Goal: Task Accomplishment & Management: Use online tool/utility

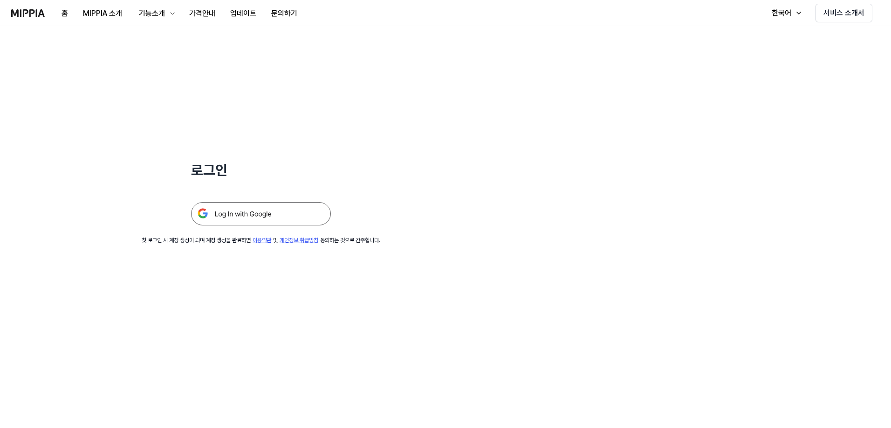
click at [252, 210] on img at bounding box center [261, 213] width 140 height 23
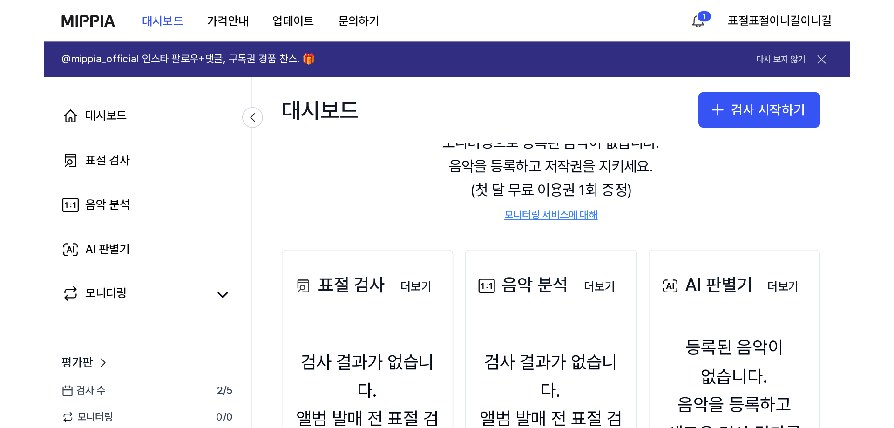
scroll to position [93, 0]
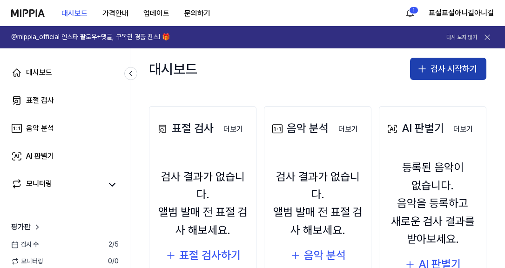
click at [464, 66] on button "검사 시작하기" at bounding box center [448, 69] width 76 height 22
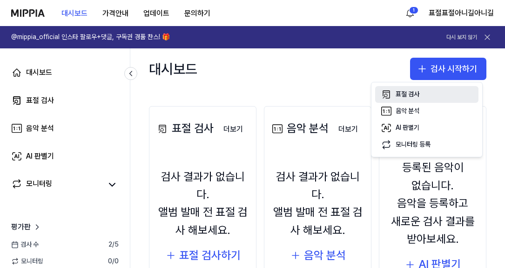
click at [420, 99] on button "표절 검사" at bounding box center [426, 94] width 103 height 17
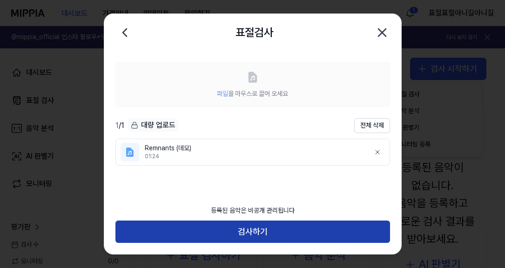
click at [261, 233] on button "검사하기" at bounding box center [253, 232] width 275 height 22
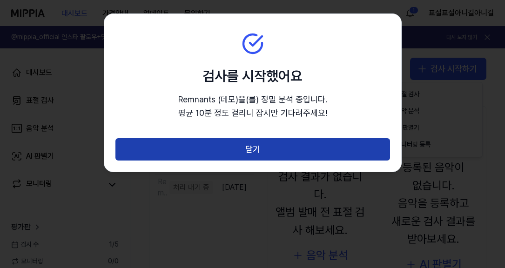
click at [298, 151] on button "닫기" at bounding box center [253, 149] width 275 height 22
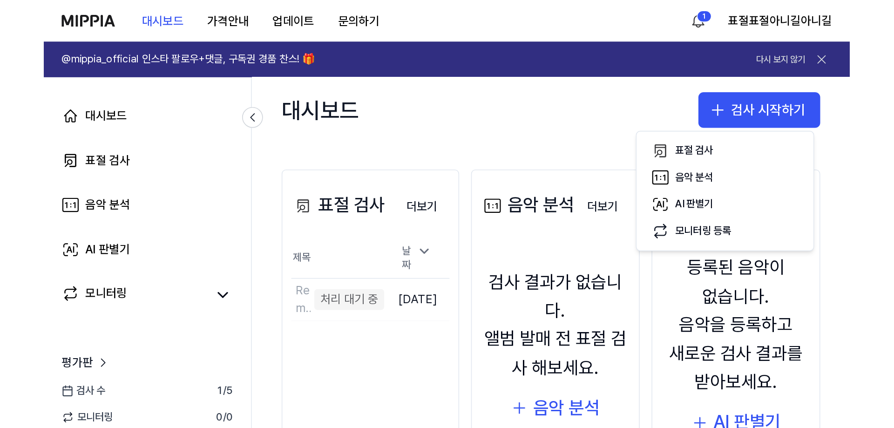
scroll to position [77, 0]
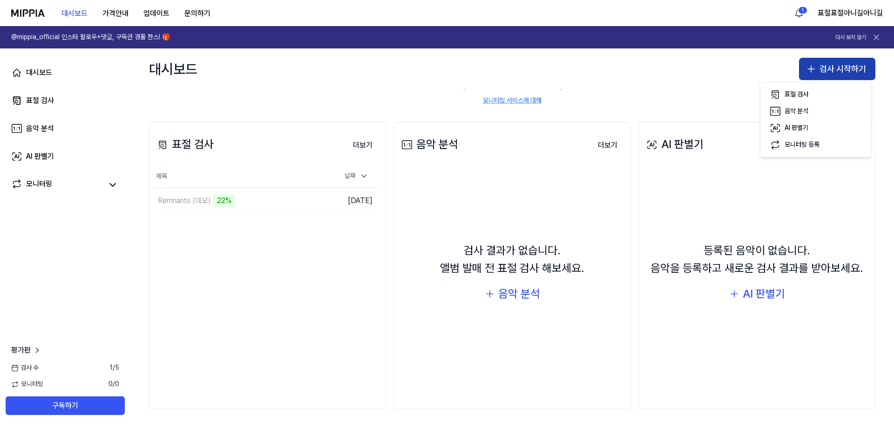
click at [505, 66] on button "검사 시작하기" at bounding box center [837, 69] width 76 height 22
click at [505, 92] on button "표절 검사" at bounding box center [815, 94] width 103 height 17
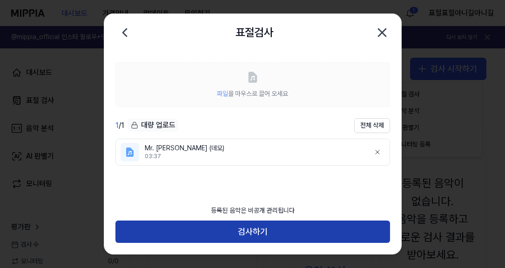
click at [259, 231] on button "검사하기" at bounding box center [253, 232] width 275 height 22
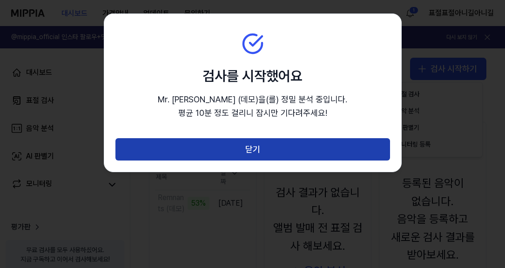
click at [251, 156] on button "닫기" at bounding box center [253, 149] width 275 height 22
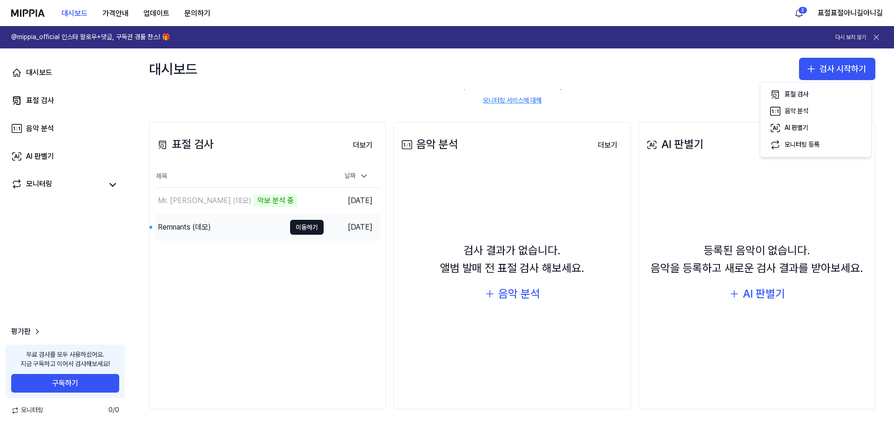
click at [271, 229] on div "Remnants (데모)" at bounding box center [220, 227] width 130 height 26
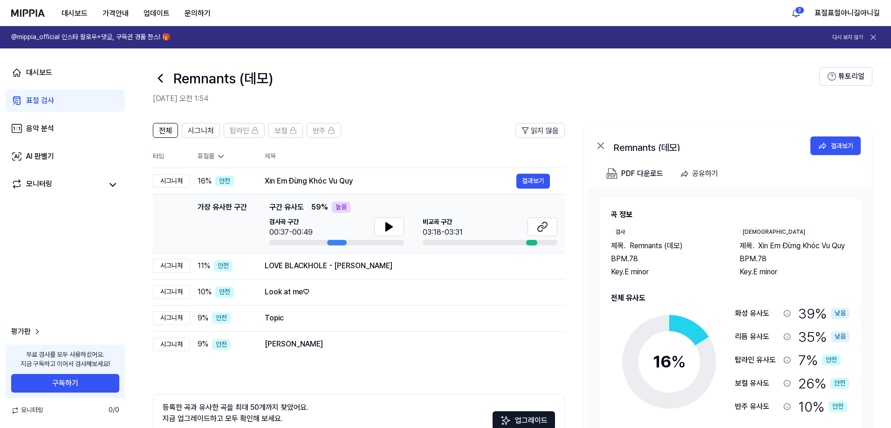
click at [120, 232] on div "대시보드 표절 검사 음악 분석 AI 판별기 모니터링 평가판 무료 검사를 모두 사용하셨어요. 지금 구독하고 이어서 검사해보세요! 구독하기 모니터…" at bounding box center [65, 238] width 130 height 380
click at [399, 231] on button at bounding box center [389, 227] width 30 height 19
click at [390, 227] on icon at bounding box center [391, 226] width 2 height 7
click at [505, 231] on button at bounding box center [542, 227] width 30 height 19
click at [505, 268] on button "결과보기" at bounding box center [533, 344] width 34 height 15
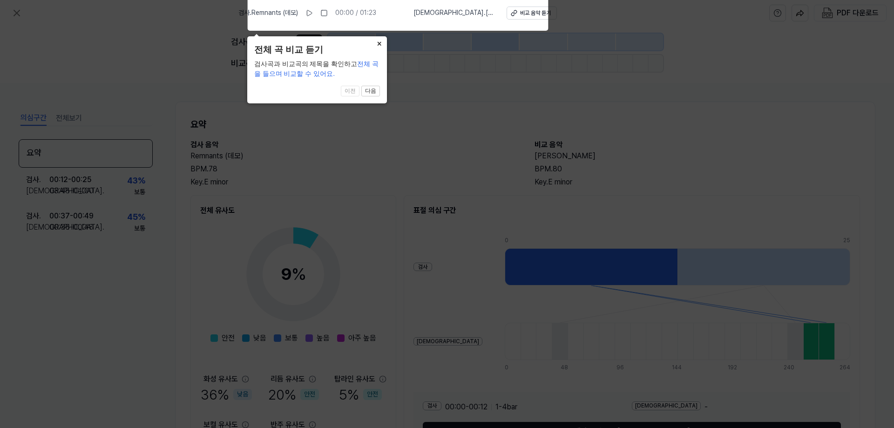
click at [381, 45] on button "×" at bounding box center [379, 42] width 15 height 13
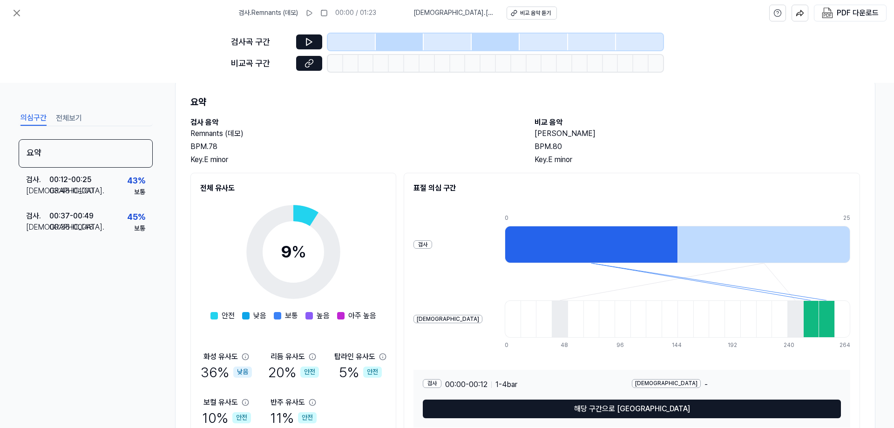
scroll to position [66, 0]
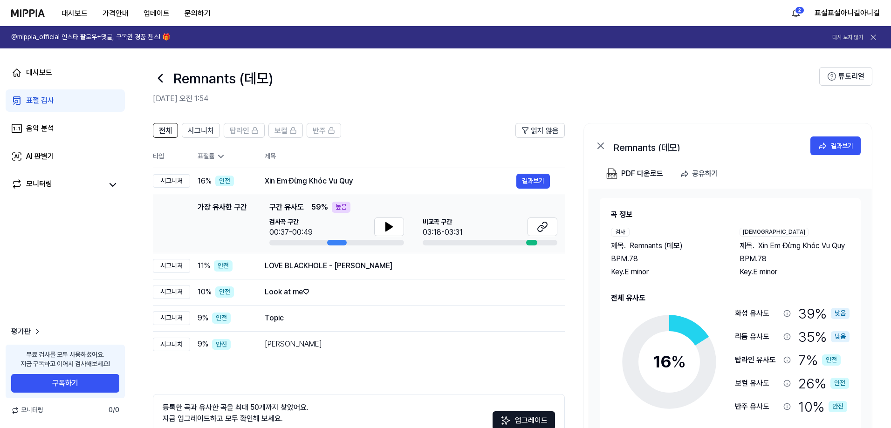
click at [219, 153] on icon at bounding box center [220, 156] width 9 height 9
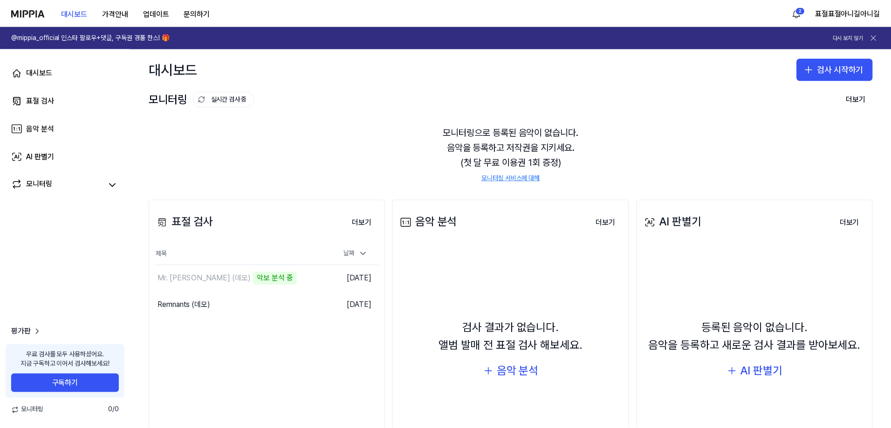
scroll to position [77, 0]
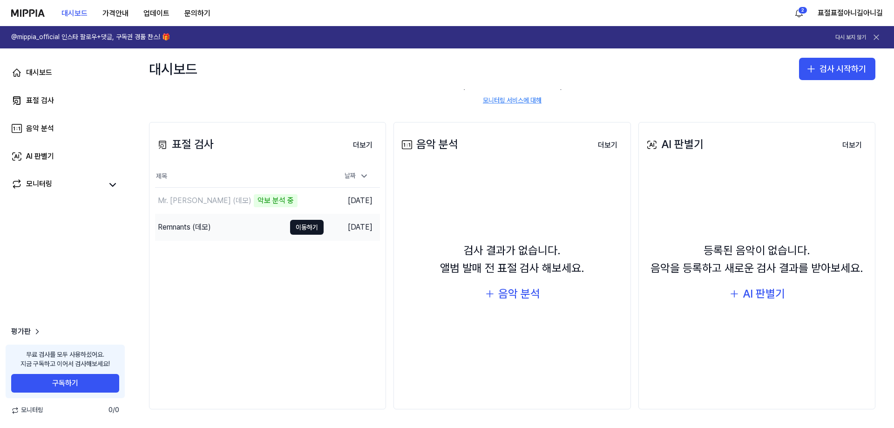
click at [190, 225] on div "Remnants (데모)" at bounding box center [184, 227] width 53 height 11
drag, startPoint x: 342, startPoint y: 226, endPoint x: 263, endPoint y: 228, distance: 79.7
click at [263, 228] on div "Remnants (데모)" at bounding box center [220, 227] width 130 height 26
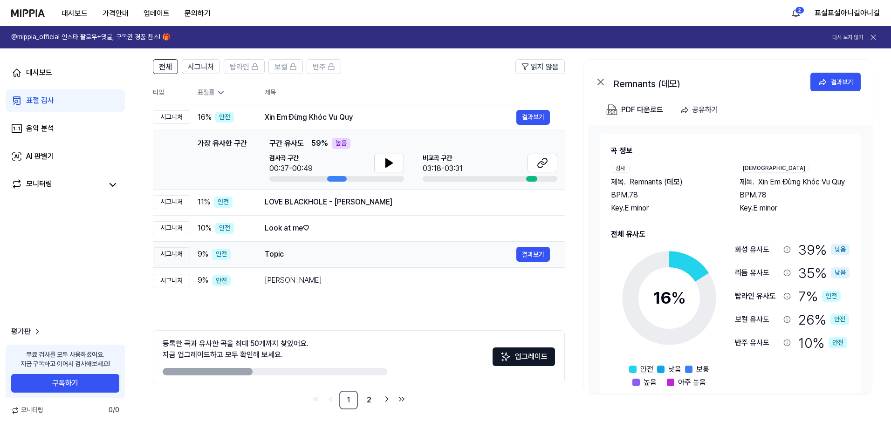
scroll to position [0, 0]
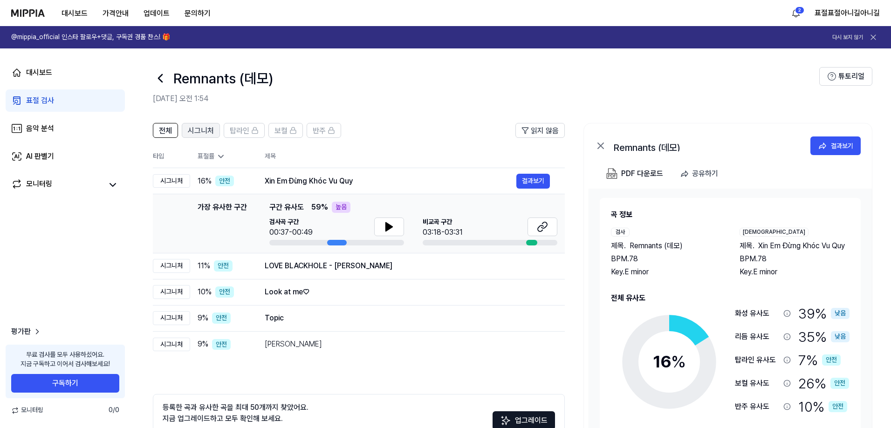
click at [211, 132] on span "시그니처" at bounding box center [201, 130] width 26 height 11
click at [158, 132] on button "전체" at bounding box center [165, 130] width 25 height 15
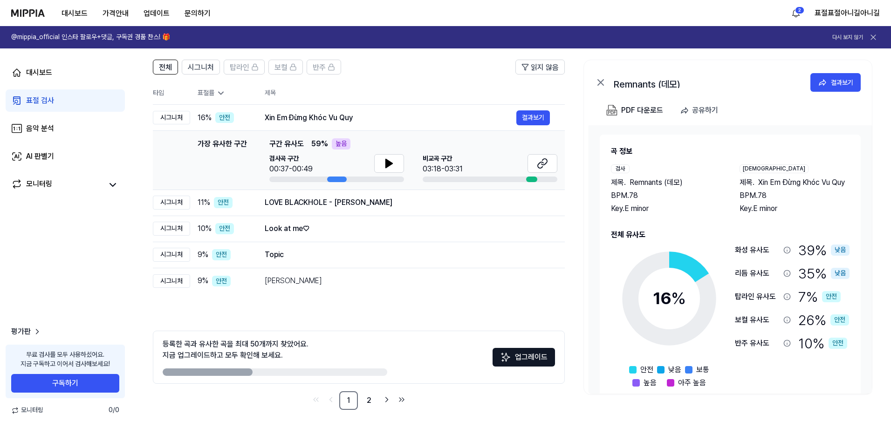
scroll to position [64, 0]
click at [505, 7] on html "대시보드 가격안내 업데이트 문의하기 2 표절표절아니길아니길 @mippia_official 인스타 팔로우+댓글, 구독권 경품 찬스! 🎁 다시 보…" at bounding box center [445, 150] width 891 height 428
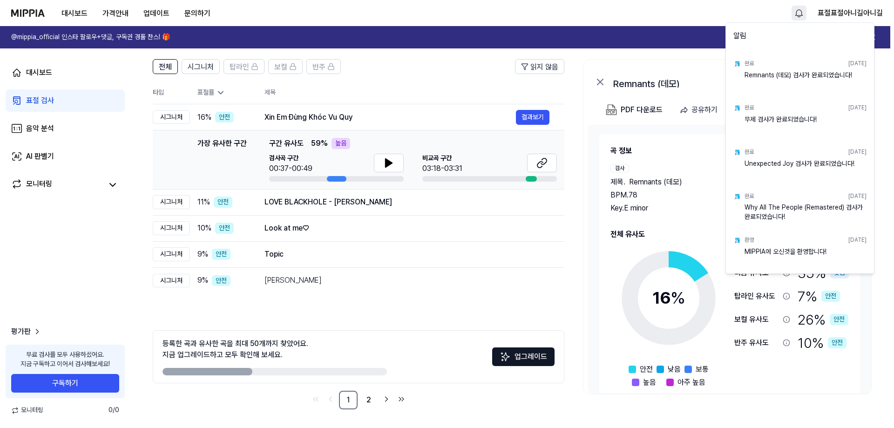
click at [493, 61] on html "대시보드 가격안내 업데이트 문의하기 표절표절아니길아니길 @mippia_official 인스타 팔로우+댓글, 구독권 경품 찬스! 🎁 다시 보지 …" at bounding box center [447, 150] width 894 height 428
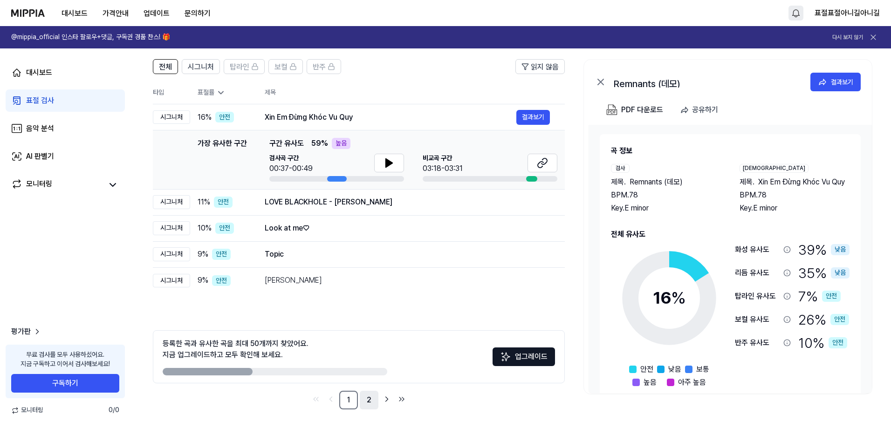
click at [365, 268] on link "2" at bounding box center [369, 400] width 19 height 19
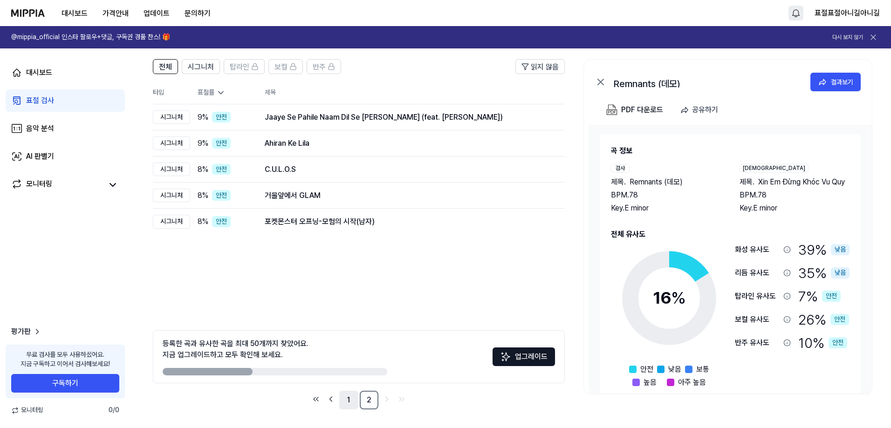
click at [350, 268] on link "1" at bounding box center [348, 400] width 19 height 19
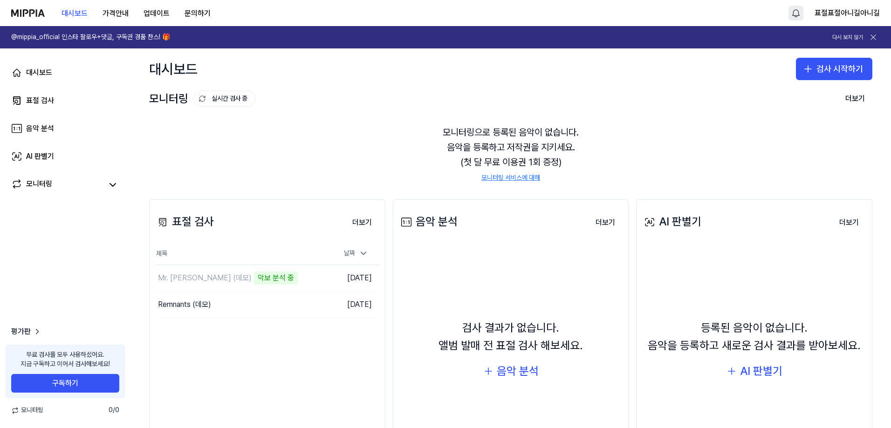
scroll to position [0, 0]
click at [37, 98] on div "표절 검사" at bounding box center [40, 100] width 28 height 11
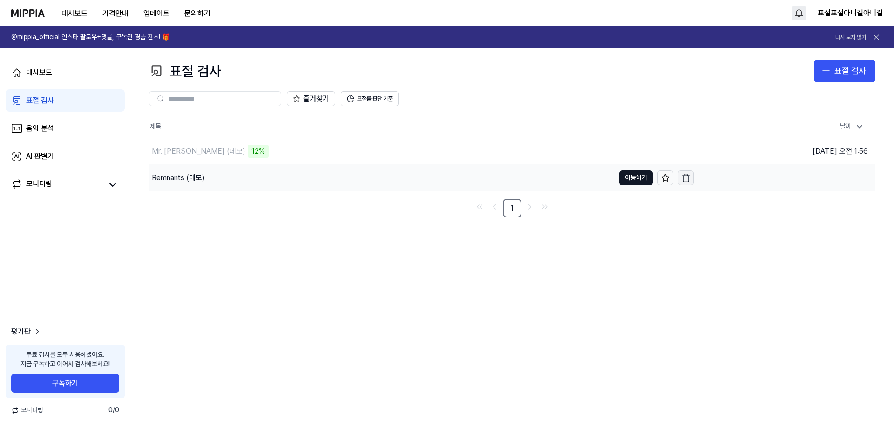
click at [505, 177] on icon "button" at bounding box center [686, 179] width 6 height 6
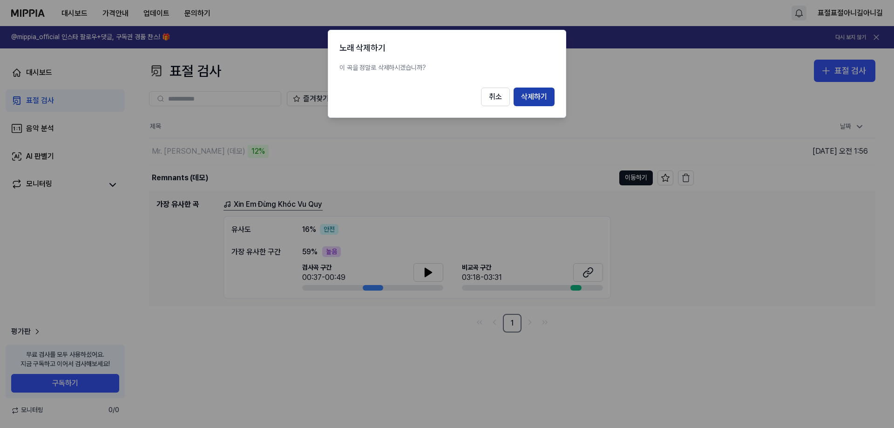
click at [505, 100] on button "삭제하기" at bounding box center [534, 97] width 41 height 19
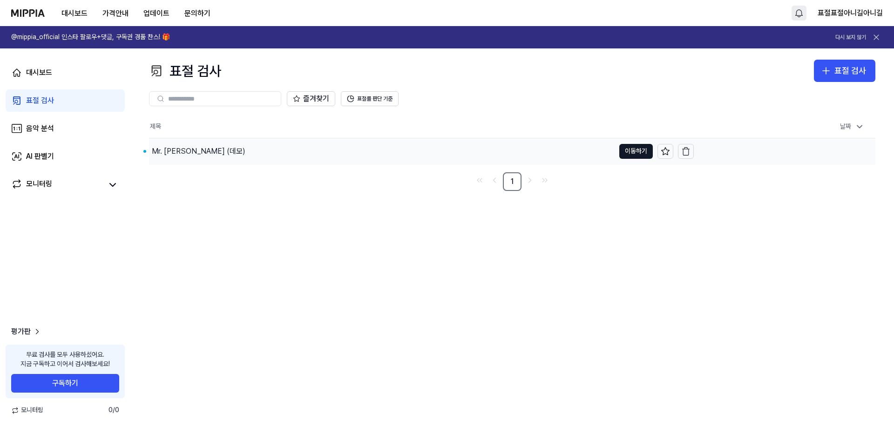
click at [199, 144] on div "Mr. Stanger (데모)" at bounding box center [382, 151] width 466 height 26
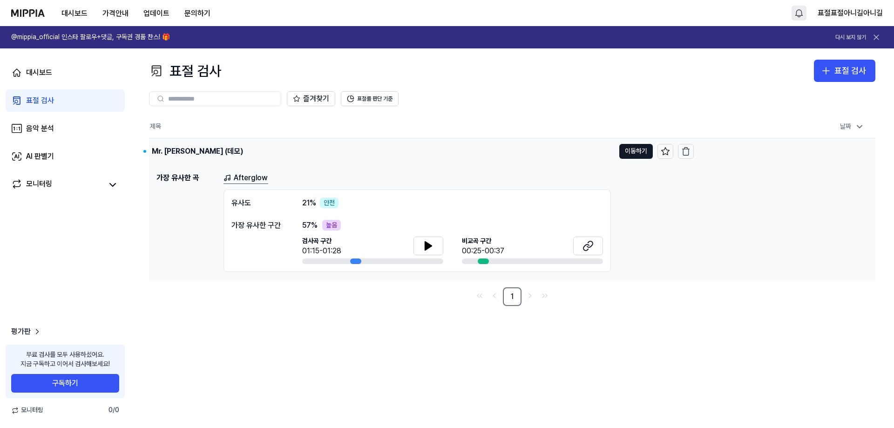
click at [316, 163] on div "Mr. Stanger (데모)" at bounding box center [382, 151] width 466 height 26
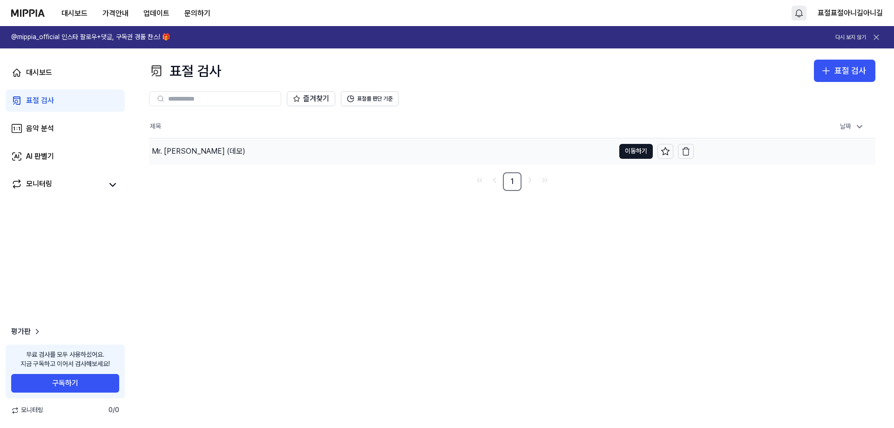
click at [222, 152] on div "Mr. Stanger (데모)" at bounding box center [382, 151] width 466 height 26
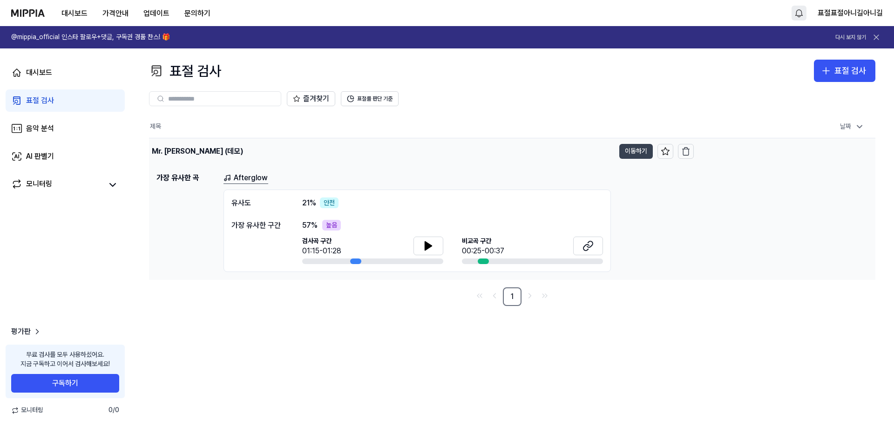
click at [505, 156] on button "이동하기" at bounding box center [636, 151] width 34 height 15
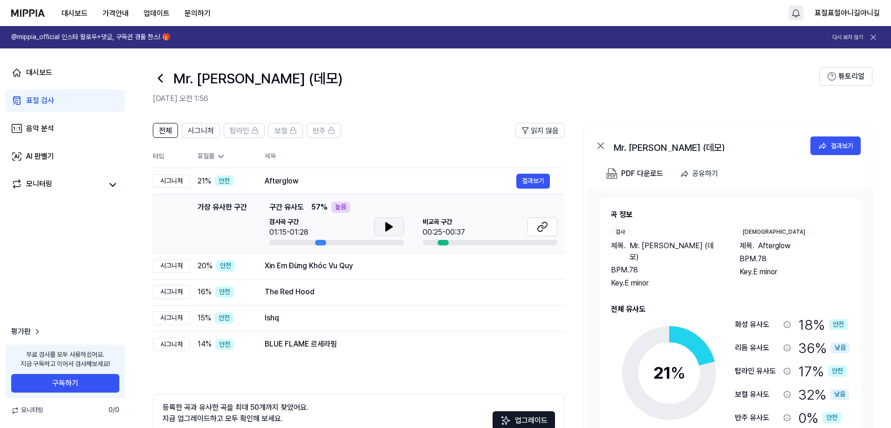
click at [399, 229] on button at bounding box center [389, 227] width 30 height 19
click at [505, 232] on icon at bounding box center [542, 226] width 11 height 11
click at [391, 231] on icon at bounding box center [388, 226] width 11 height 11
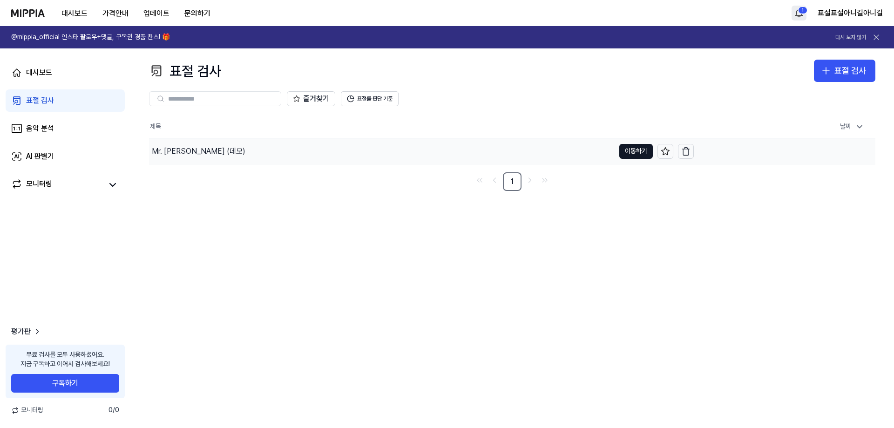
click at [216, 155] on div "Mr. Stanger (데모)" at bounding box center [382, 151] width 466 height 26
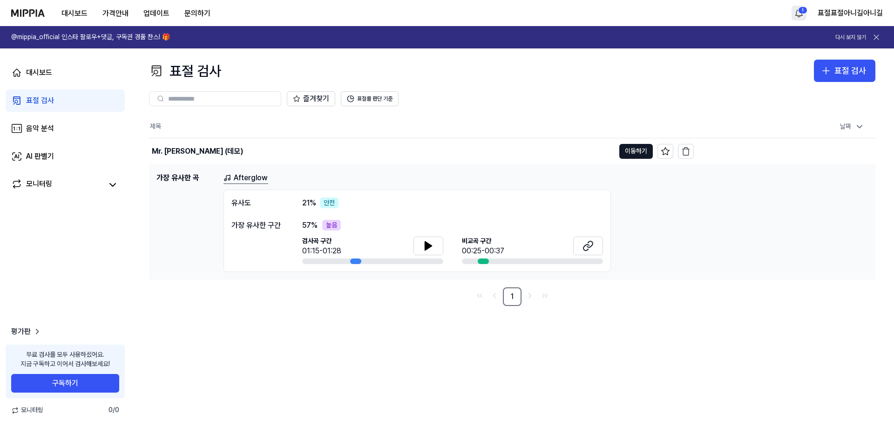
click at [194, 184] on h1 "가장 유사한 곡" at bounding box center [186, 222] width 60 height 100
click at [205, 143] on div "Mr. Stanger (데모)" at bounding box center [382, 151] width 466 height 26
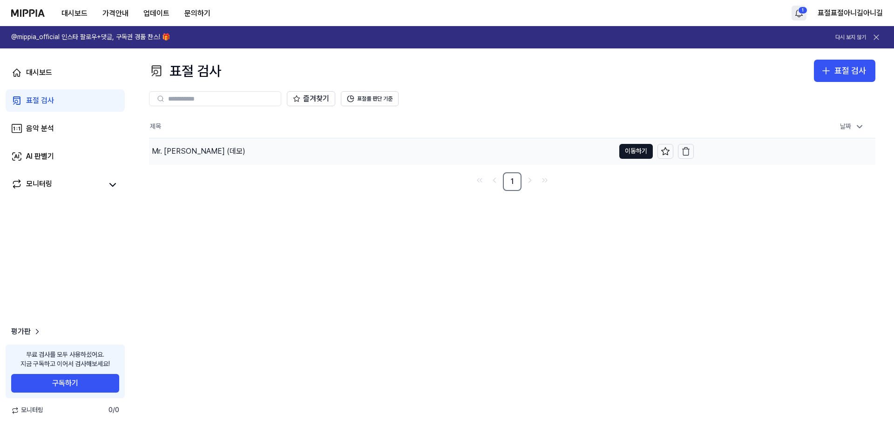
click at [505, 143] on td "Mr. Stanger (데모) 이동하기" at bounding box center [421, 151] width 545 height 26
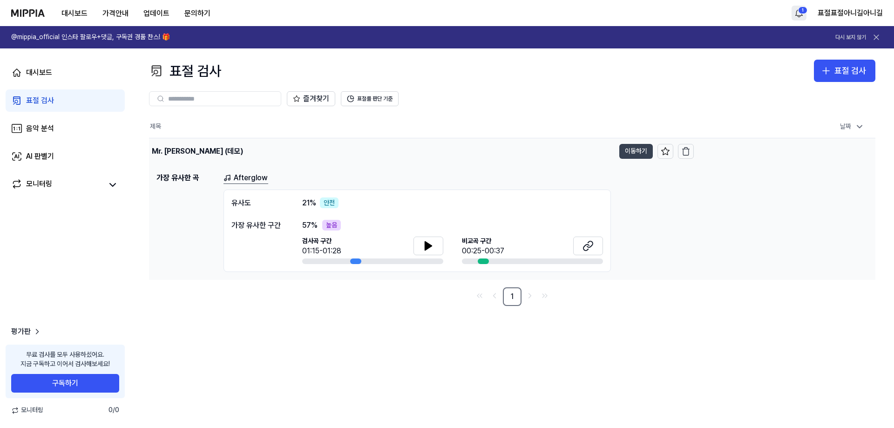
click at [505, 150] on button "이동하기" at bounding box center [636, 151] width 34 height 15
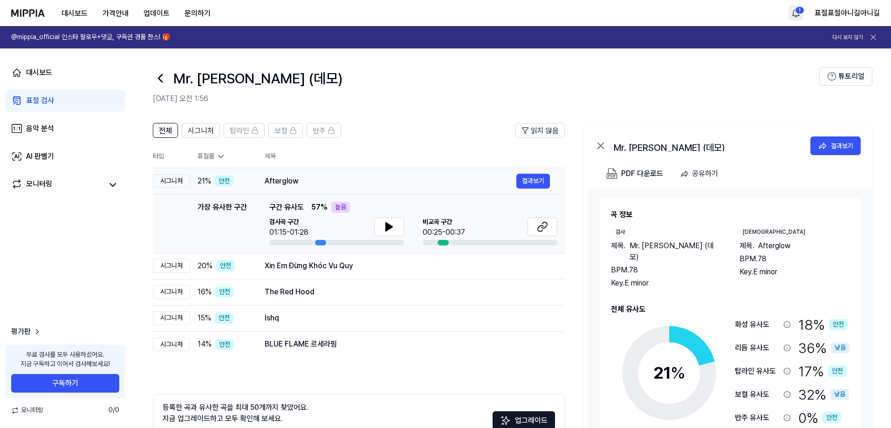
click at [240, 184] on div "21 % 안전" at bounding box center [223, 181] width 52 height 11
click at [198, 180] on span "21 %" at bounding box center [204, 181] width 14 height 11
click at [240, 180] on div "21 % 안전" at bounding box center [223, 181] width 52 height 11
click at [225, 179] on div "안전" at bounding box center [224, 181] width 19 height 11
click at [249, 162] on th "표절률" at bounding box center [220, 156] width 60 height 23
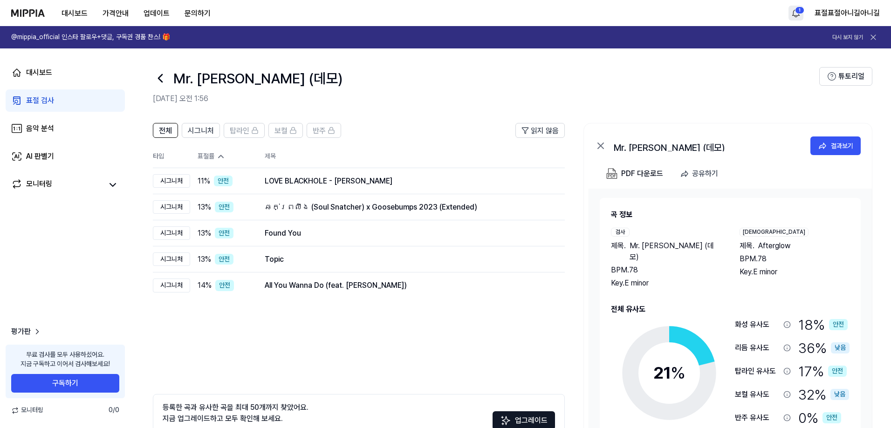
click at [205, 155] on div "표절률" at bounding box center [223, 156] width 52 height 9
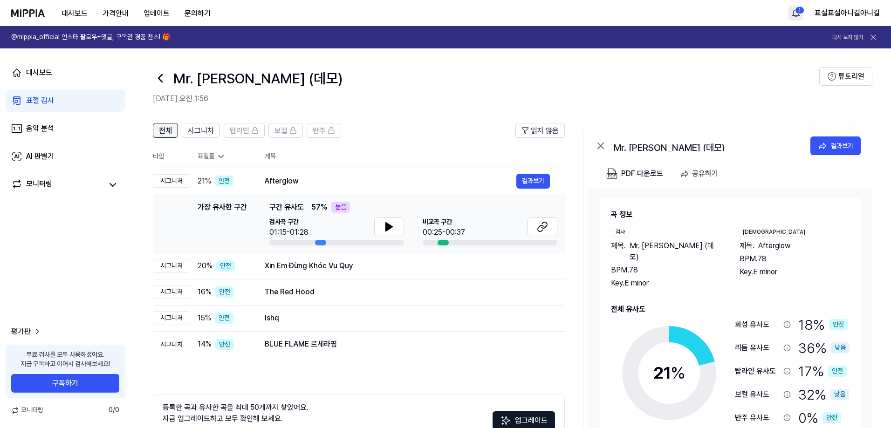
click at [160, 127] on span "전체" at bounding box center [165, 130] width 13 height 11
click at [173, 127] on button "전체" at bounding box center [165, 130] width 25 height 15
click at [232, 182] on div "안전" at bounding box center [224, 181] width 19 height 11
click at [161, 77] on icon at bounding box center [160, 78] width 15 height 15
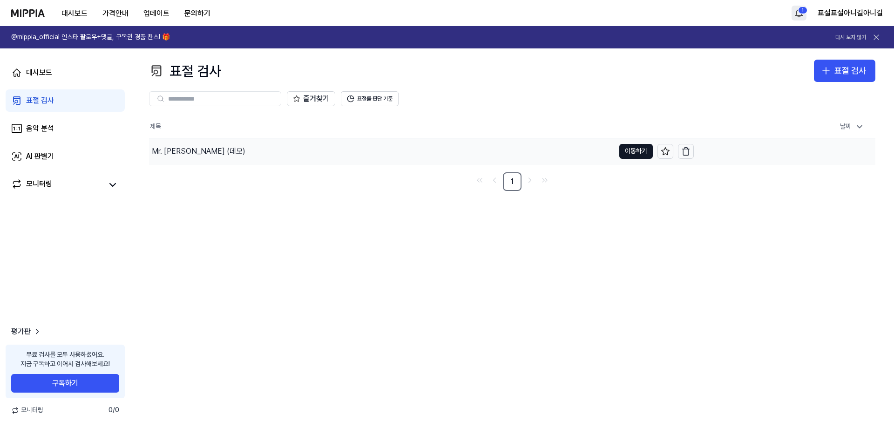
click at [295, 150] on div "Mr. Stanger (데모)" at bounding box center [382, 151] width 466 height 26
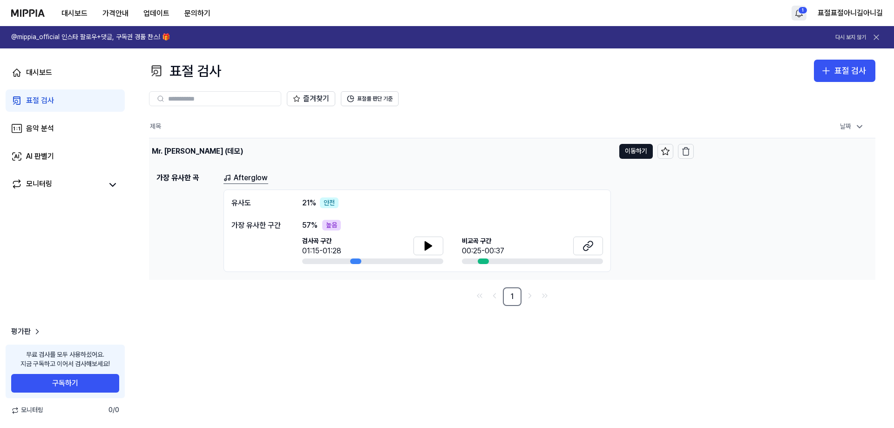
click at [294, 153] on div "Mr. Stanger (데모)" at bounding box center [382, 151] width 466 height 26
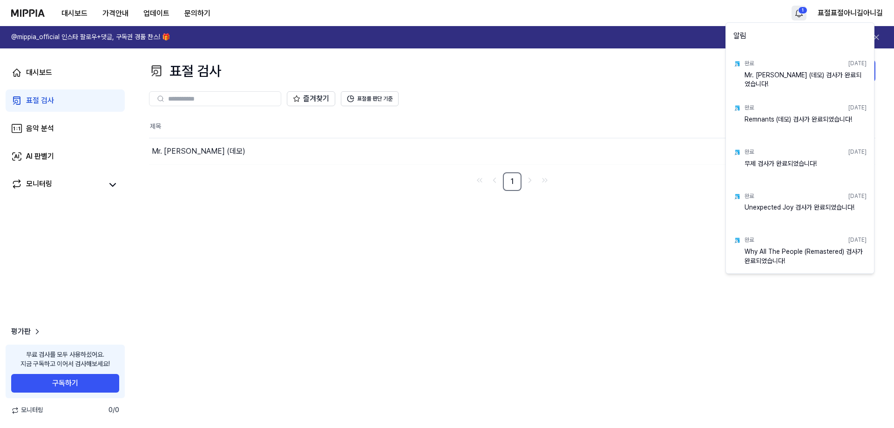
click at [505, 14] on html "대시보드 가격안내 업데이트 문의하기 1 표절표절아니길아니길 @mippia_official 인스타 팔로우+댓글, 구독권 경품 찬스! 🎁 다시 보…" at bounding box center [447, 214] width 894 height 428
click at [505, 27] on html "대시보드 가격안내 업데이트 문의하기 표절표절아니길아니길 @mippia_official 인스타 팔로우+댓글, 구독권 경품 찬스! 🎁 다시 보지 …" at bounding box center [447, 214] width 894 height 428
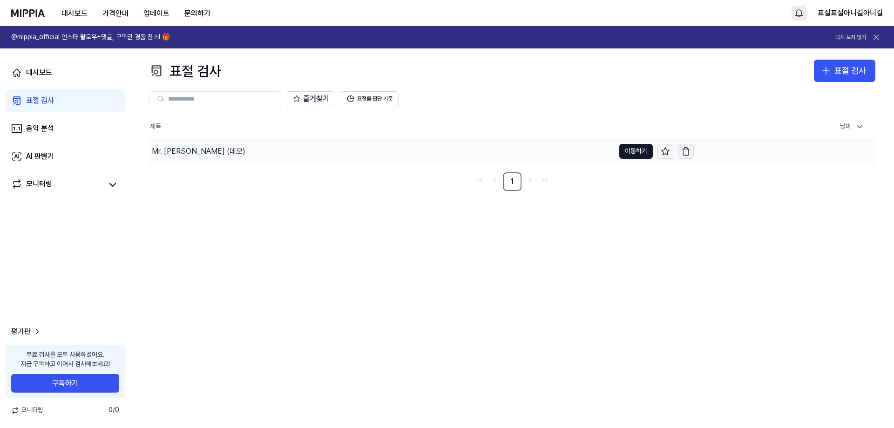
click at [505, 150] on icon "button" at bounding box center [685, 151] width 9 height 9
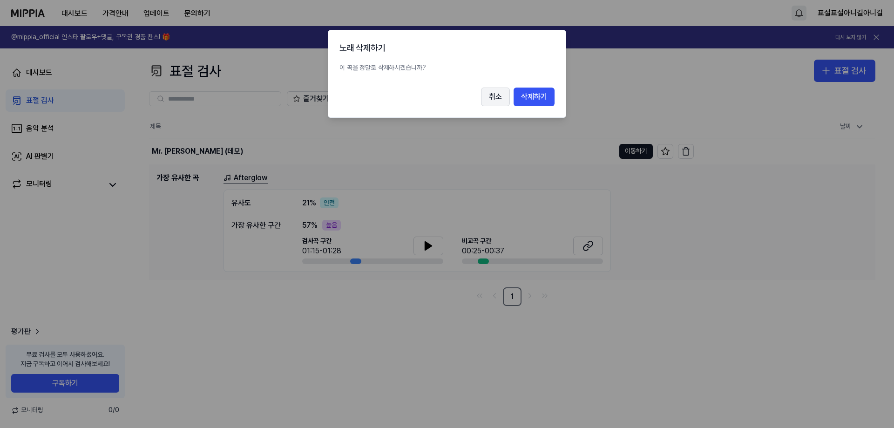
click at [505, 96] on button "취소" at bounding box center [495, 97] width 29 height 19
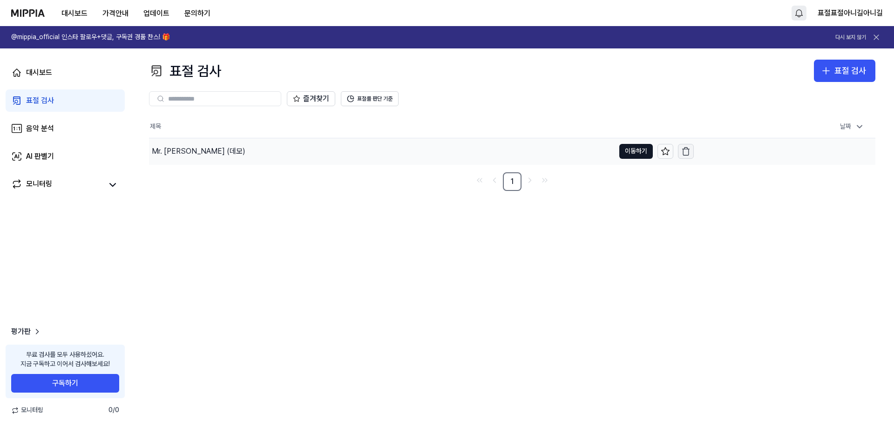
click at [505, 156] on button "button" at bounding box center [686, 151] width 16 height 15
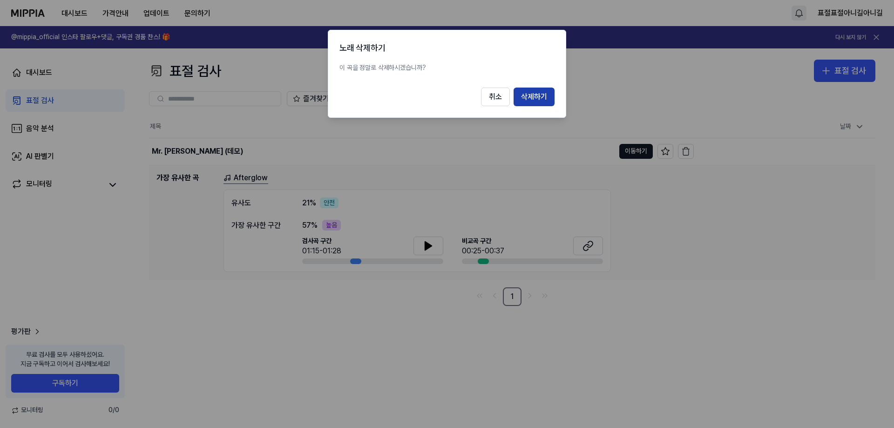
click at [505, 92] on button "삭제하기" at bounding box center [534, 97] width 41 height 19
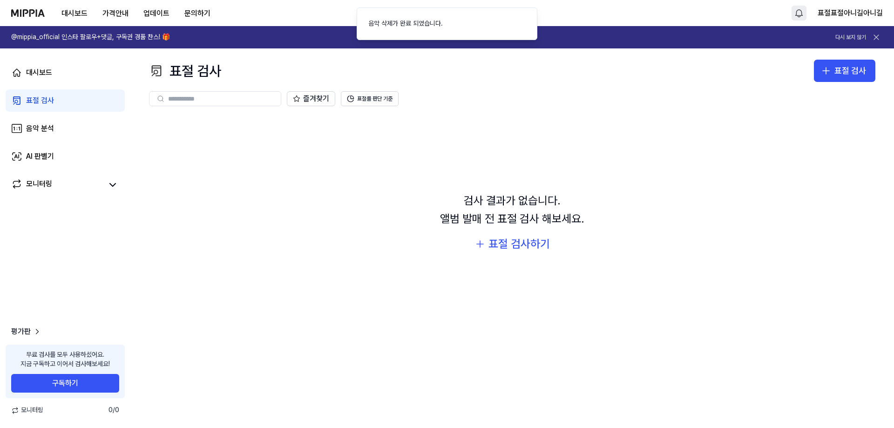
click at [34, 18] on div "대시보드 가격안내 업데이트 문의하기" at bounding box center [114, 13] width 207 height 26
click at [39, 71] on div "대시보드" at bounding box center [39, 72] width 26 height 11
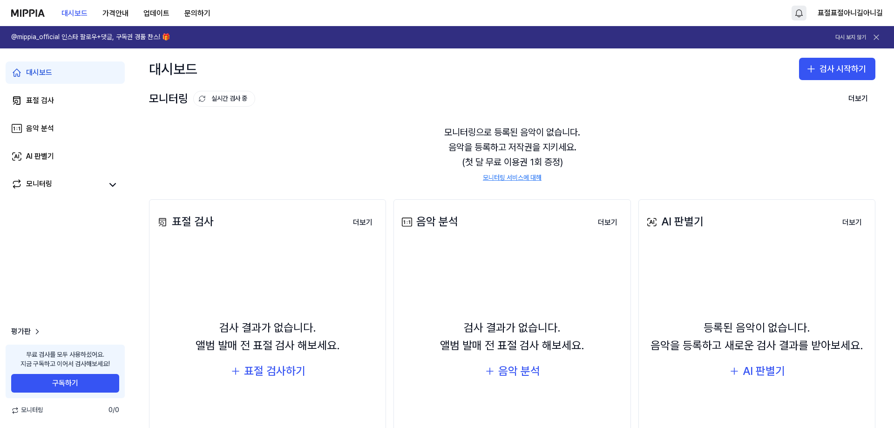
click at [19, 14] on img at bounding box center [28, 12] width 34 height 7
click at [505, 35] on icon at bounding box center [876, 37] width 9 height 9
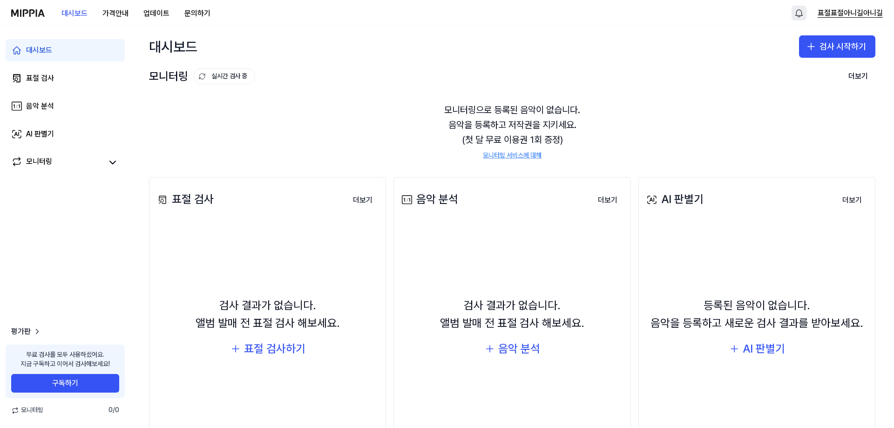
click at [505, 15] on button "표절표절아니길아니길" at bounding box center [850, 12] width 65 height 11
click at [505, 78] on button "로그아웃" at bounding box center [823, 79] width 107 height 9
